Goal: Task Accomplishment & Management: Use online tool/utility

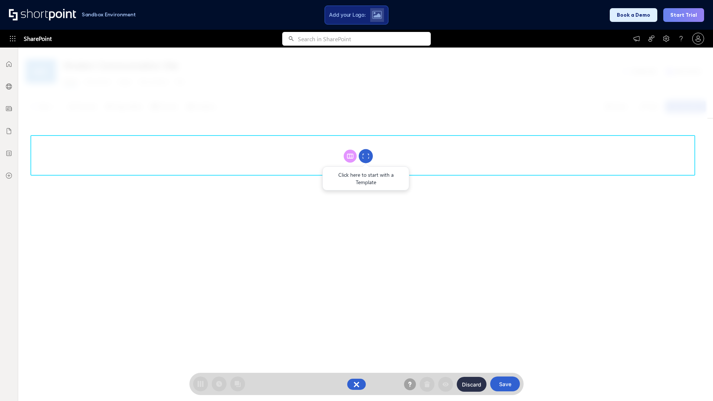
click at [366, 156] on circle at bounding box center [366, 156] width 14 height 14
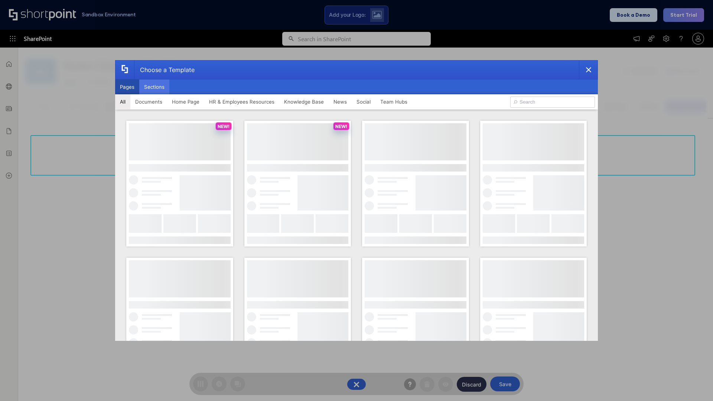
click at [154, 87] on button "Sections" at bounding box center [154, 86] width 30 height 15
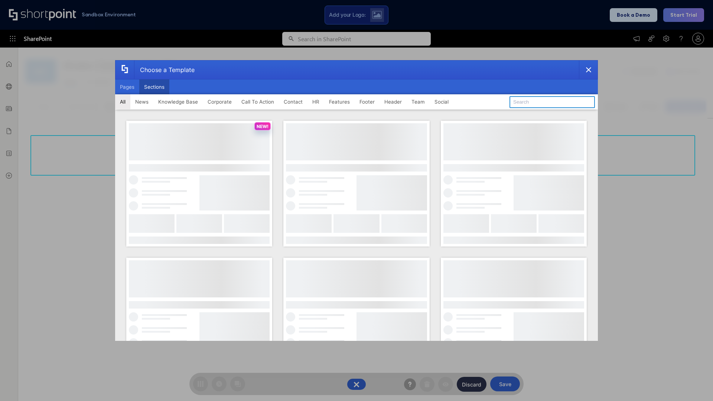
type input "Header 4"
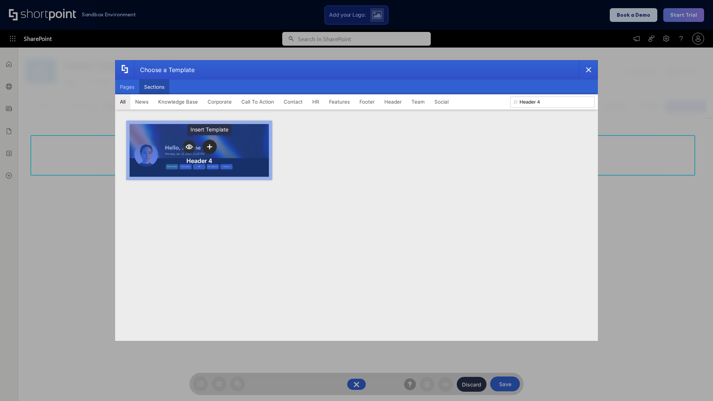
click at [209, 147] on icon "template selector" at bounding box center [209, 146] width 5 height 5
